Goal: Find contact information: Find contact information

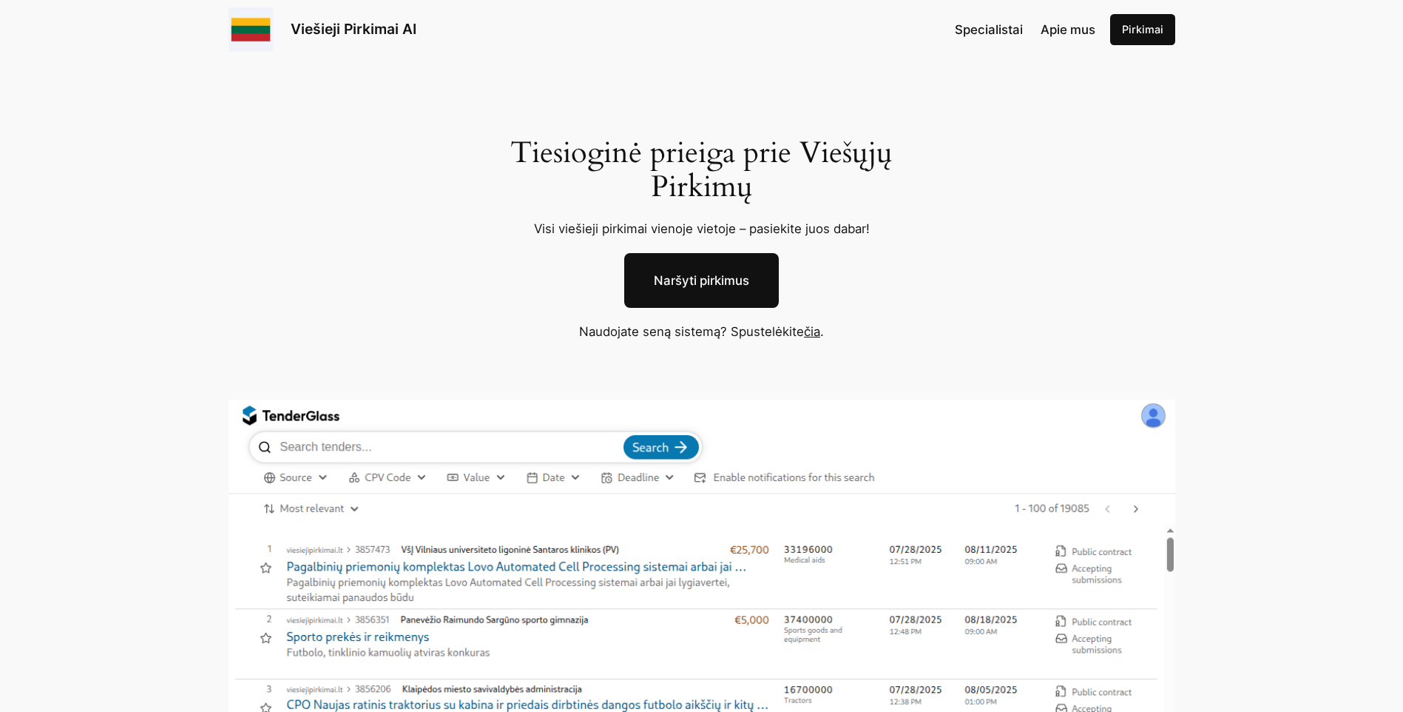
click at [1060, 27] on span "Apie mus" at bounding box center [1068, 29] width 55 height 15
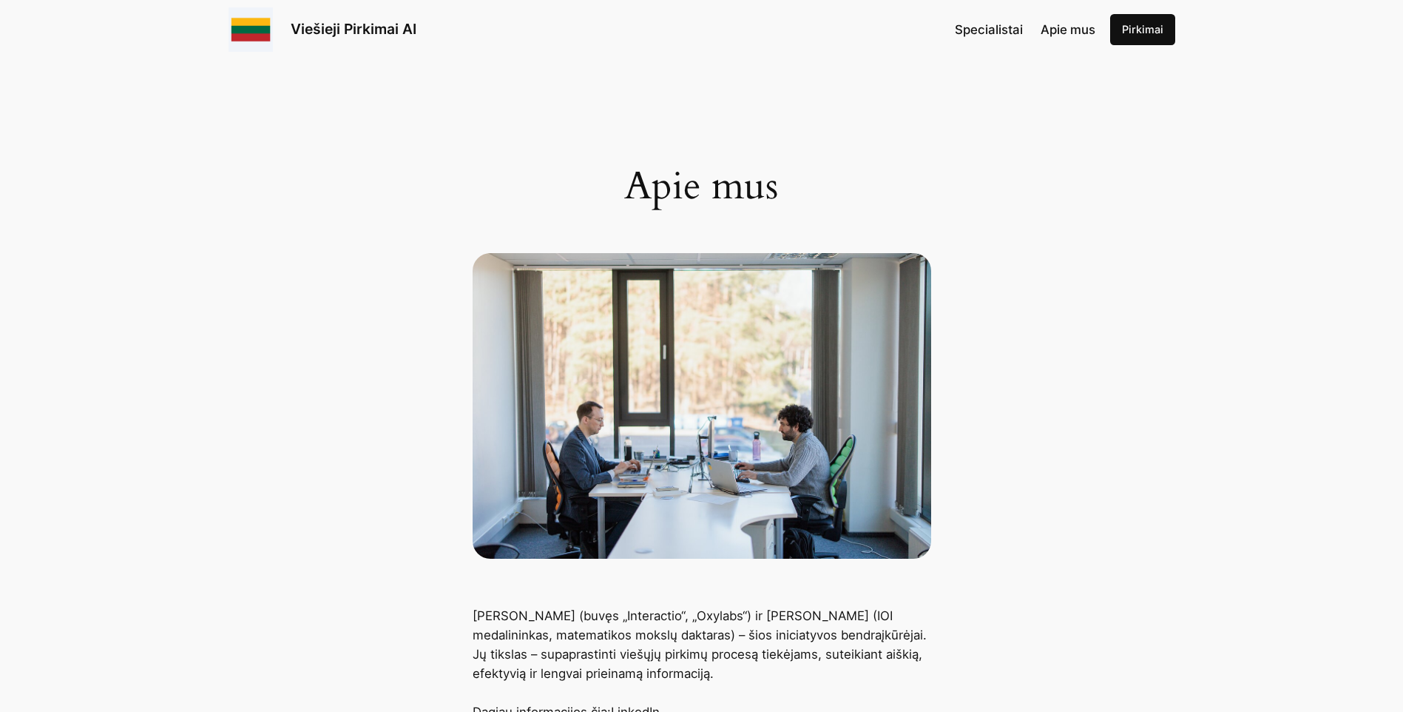
click at [1005, 22] on span "Specialistai" at bounding box center [989, 29] width 68 height 15
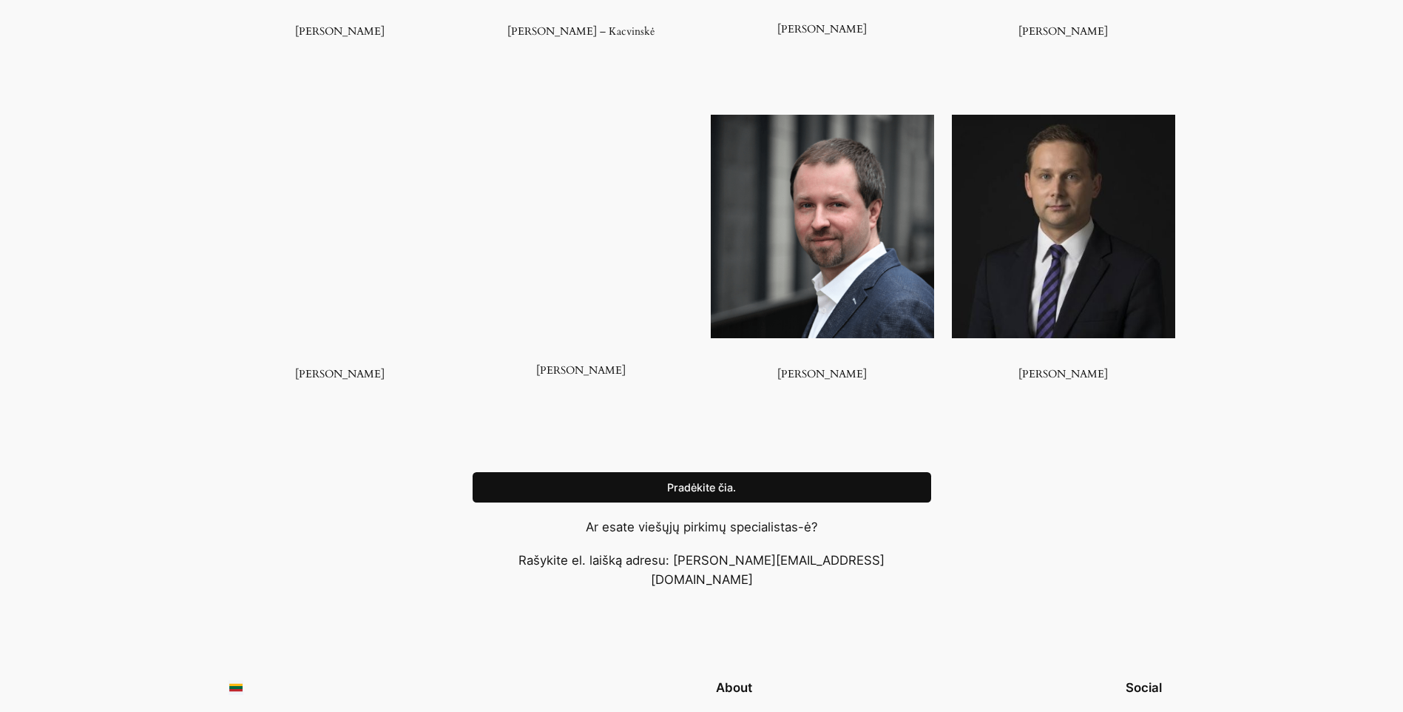
scroll to position [1157, 0]
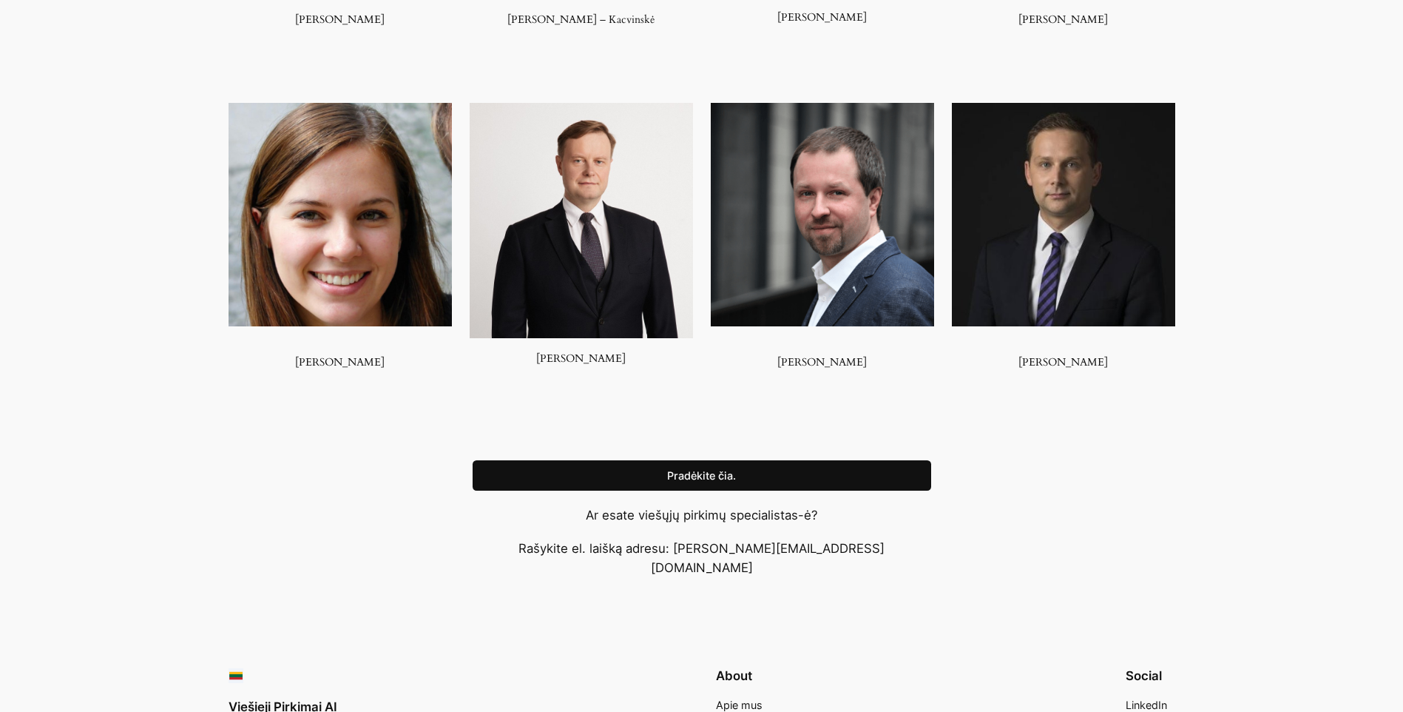
click at [739, 472] on link "Pradėkite čia." at bounding box center [702, 475] width 459 height 31
click at [1309, 124] on div "Ekspertų tinklas [PERSON_NAME] [PERSON_NAME] – [GEOGRAPHIC_DATA] [PERSON_NAME] …" at bounding box center [701, 32] width 1403 height 828
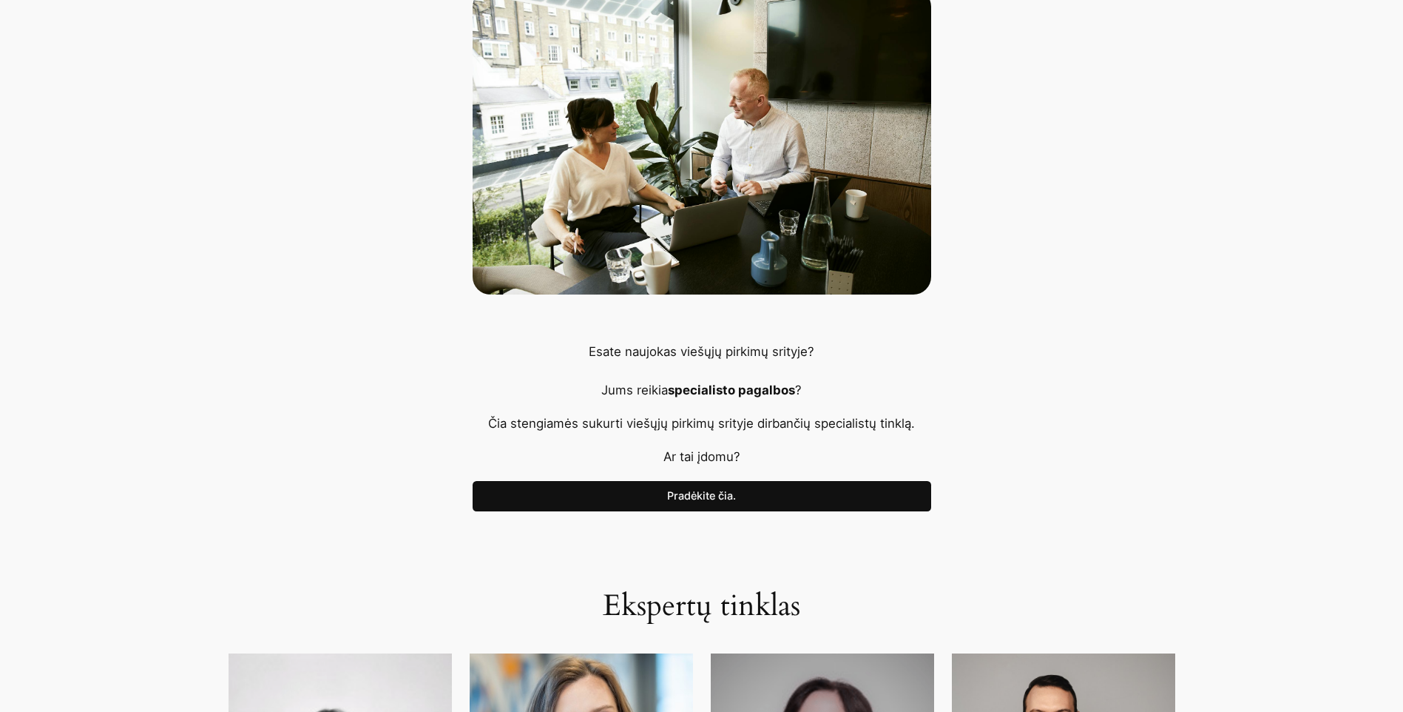
scroll to position [266, 0]
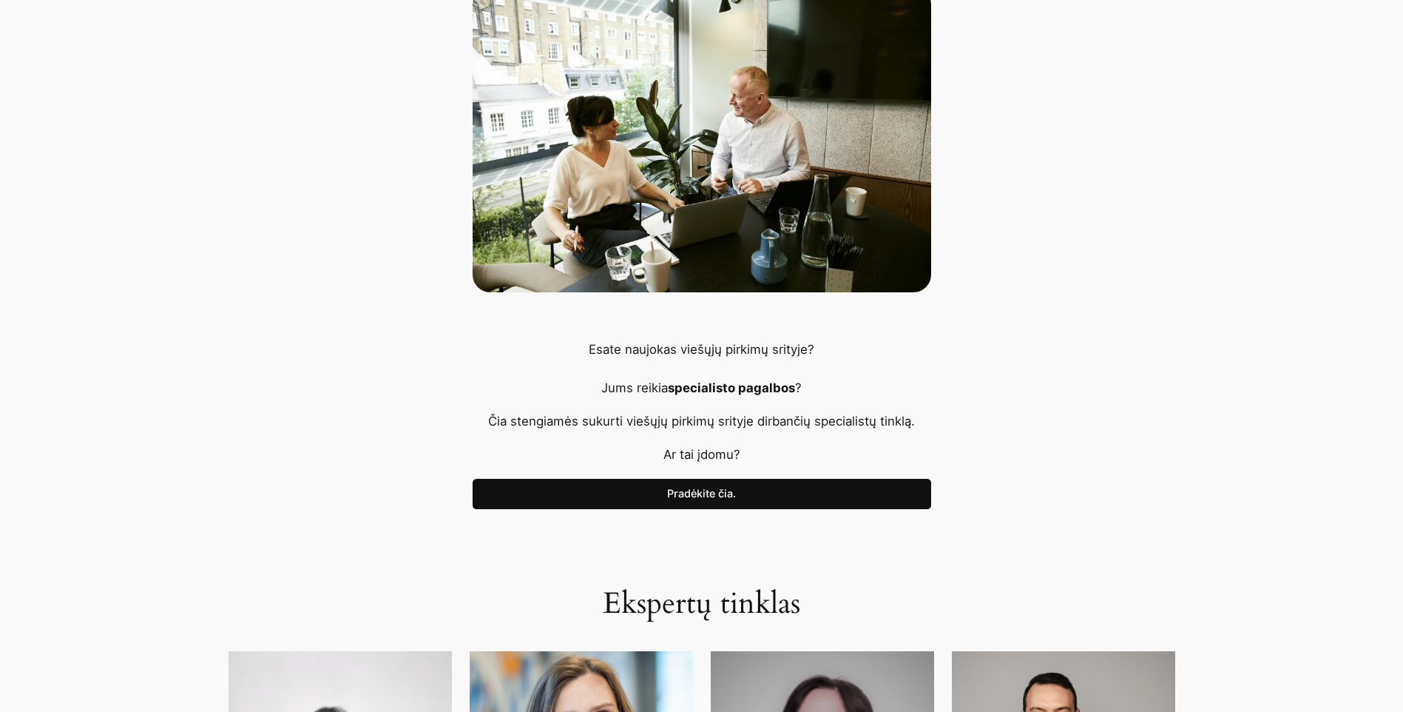
click at [751, 496] on link "Pradėkite čia." at bounding box center [702, 494] width 459 height 31
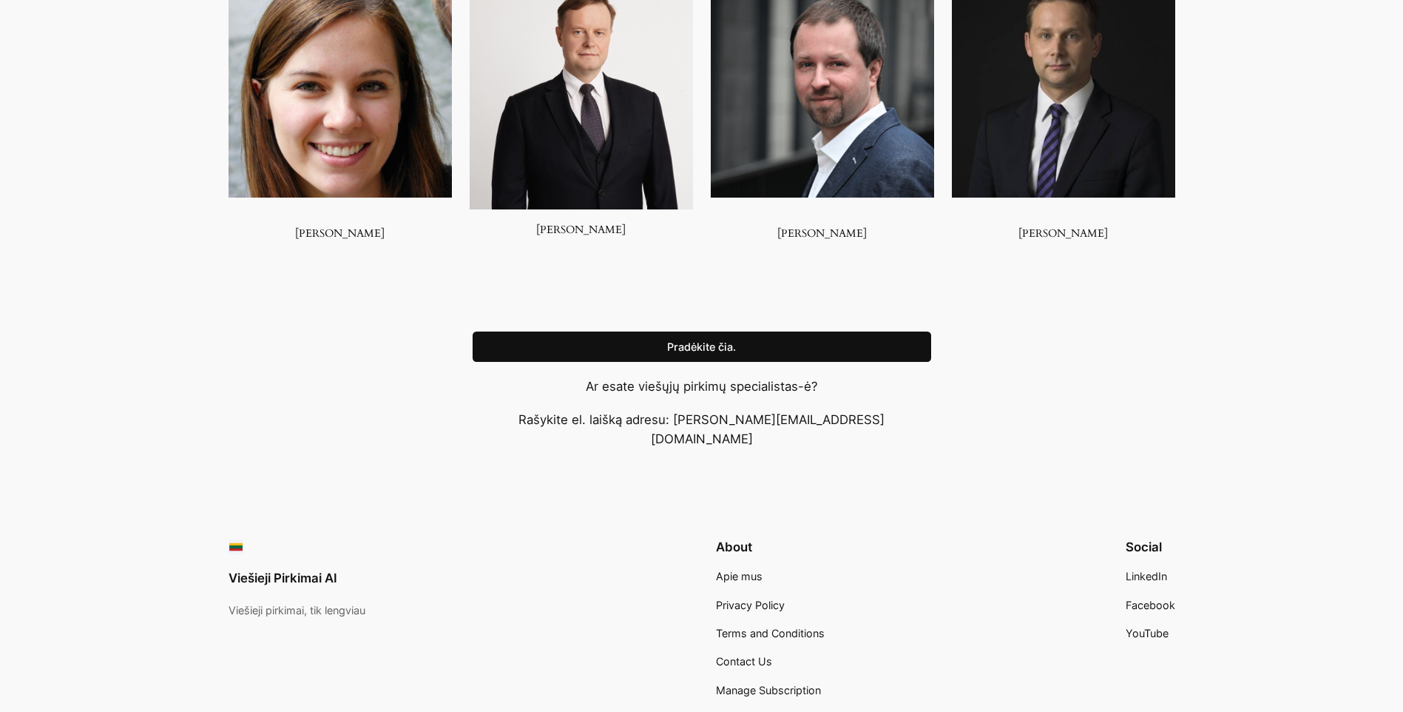
scroll to position [1341, 0]
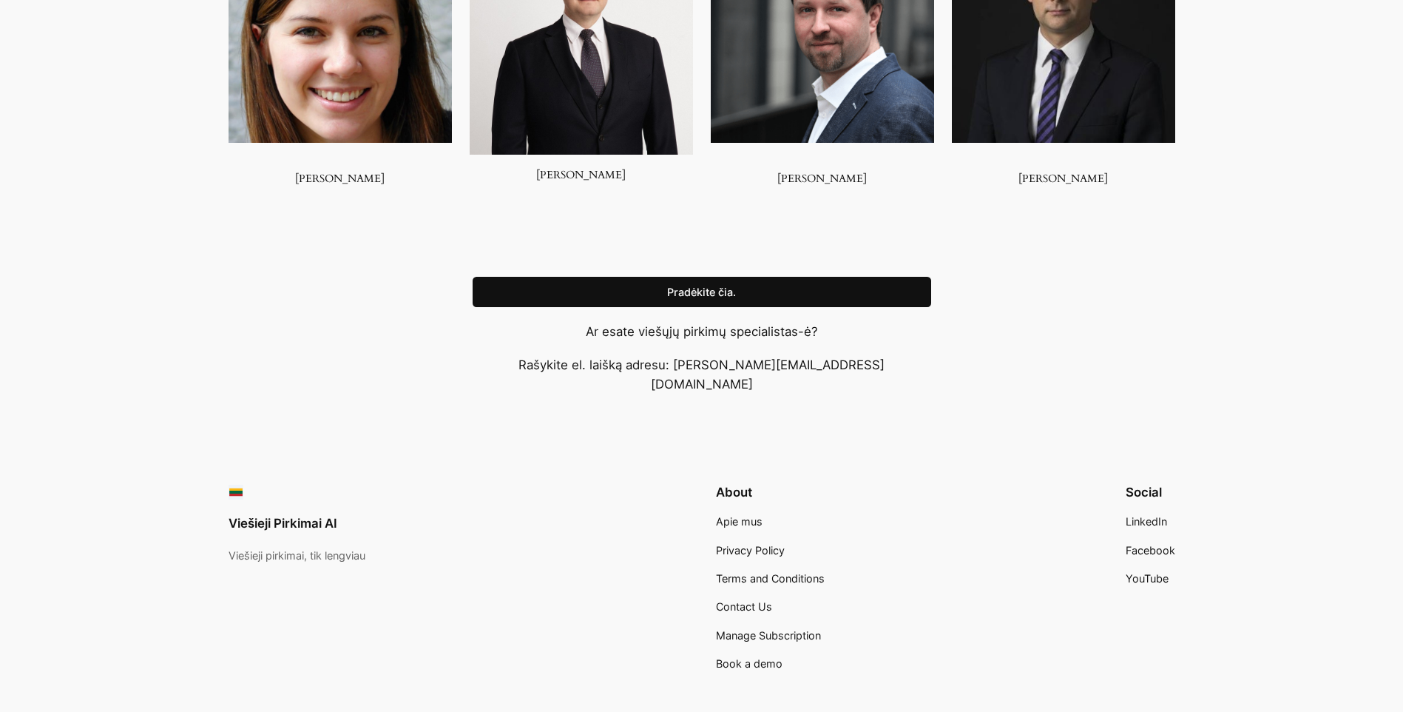
click at [753, 629] on span "Manage Subscription" at bounding box center [768, 635] width 105 height 13
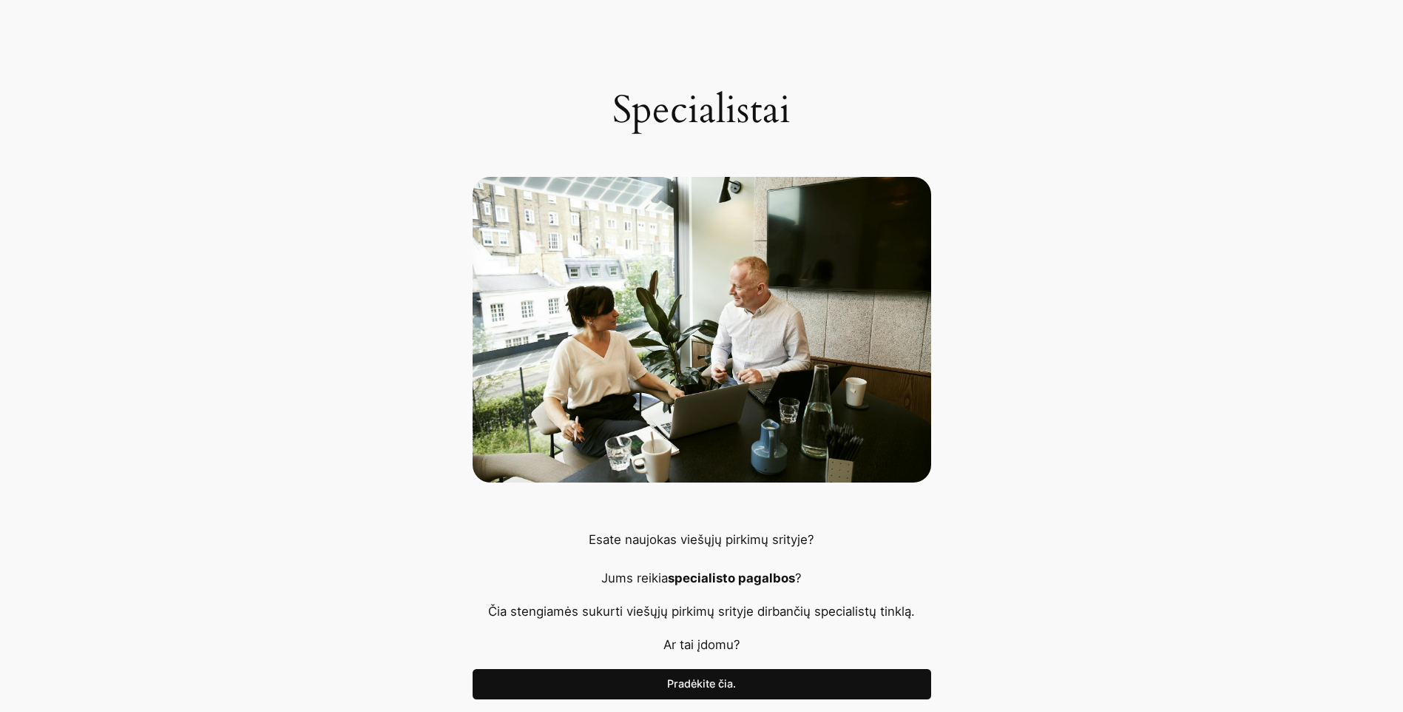
scroll to position [0, 0]
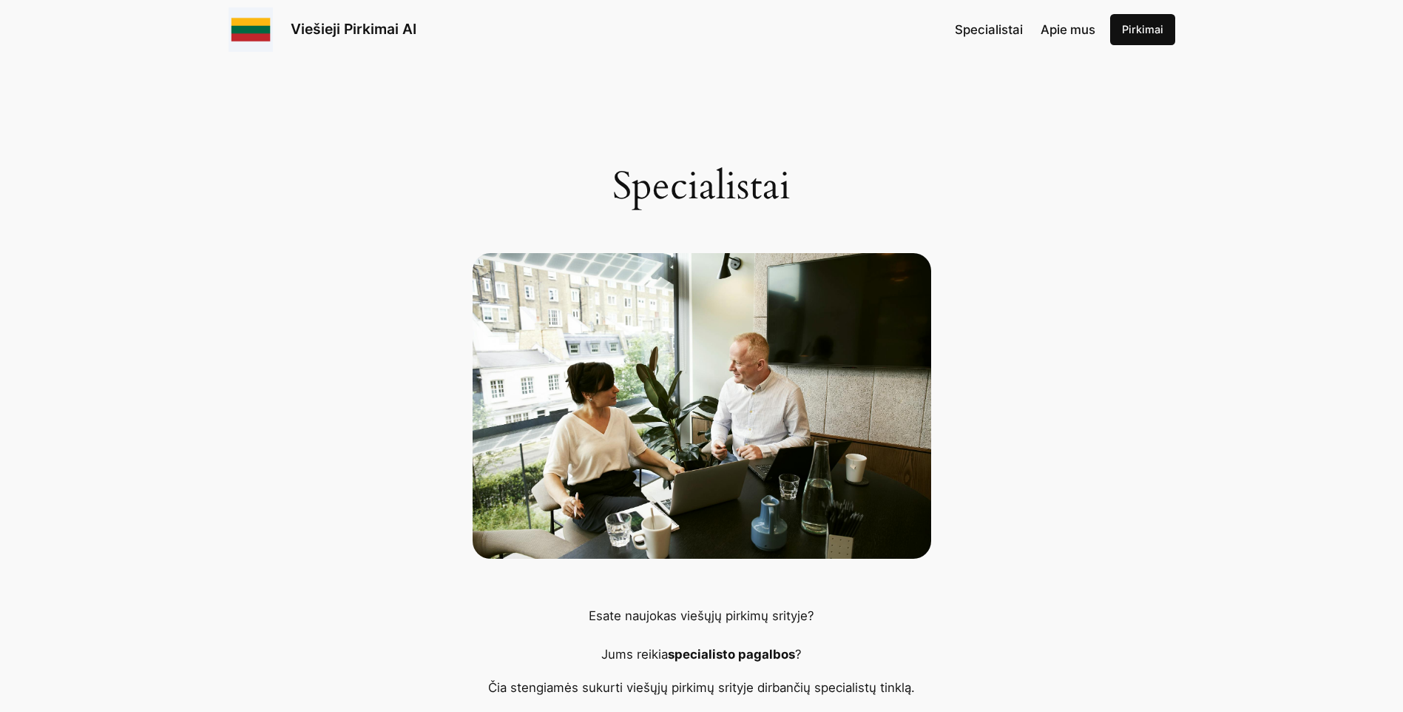
click at [390, 24] on link "Viešieji Pirkimai AI" at bounding box center [354, 29] width 126 height 18
